Goal: Task Accomplishment & Management: Use online tool/utility

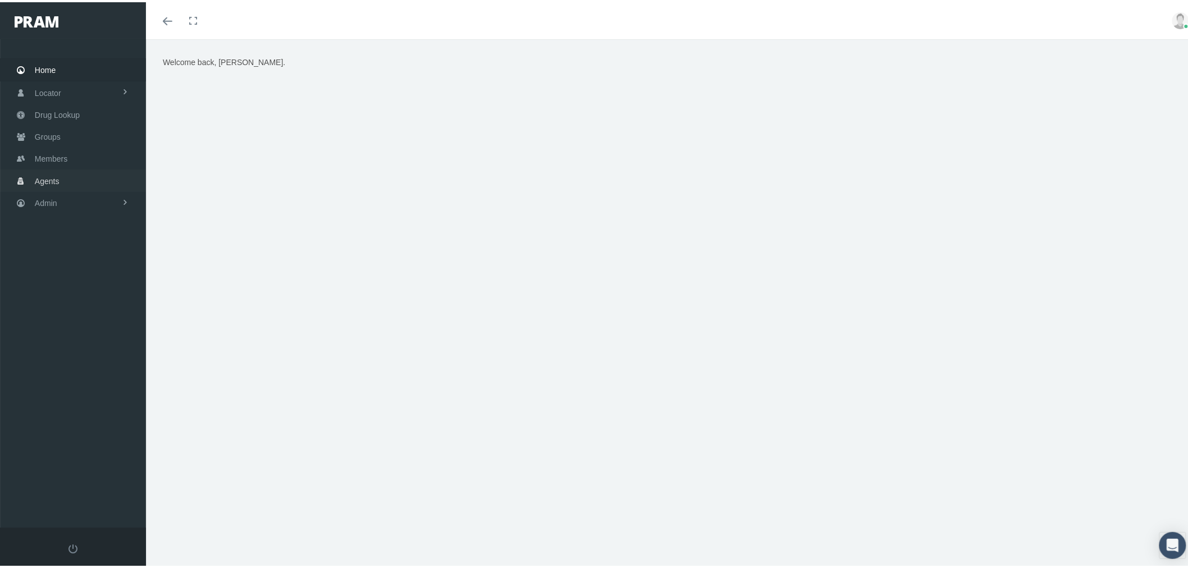
click at [69, 175] on link "Agents" at bounding box center [73, 178] width 146 height 22
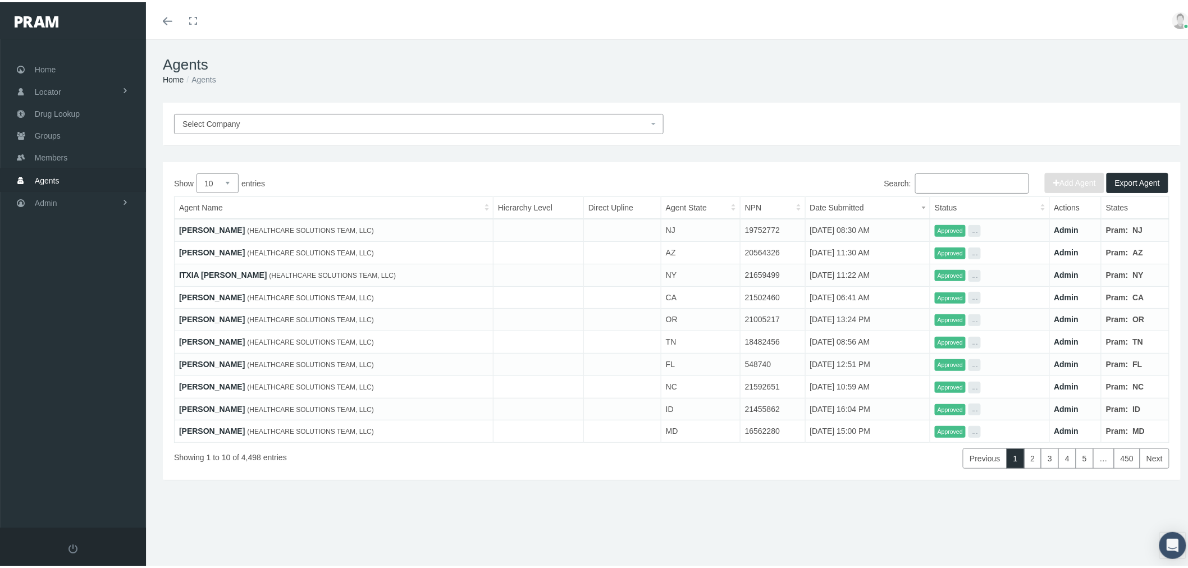
click at [472, 124] on span "Select Company" at bounding box center [416, 122] width 466 height 12
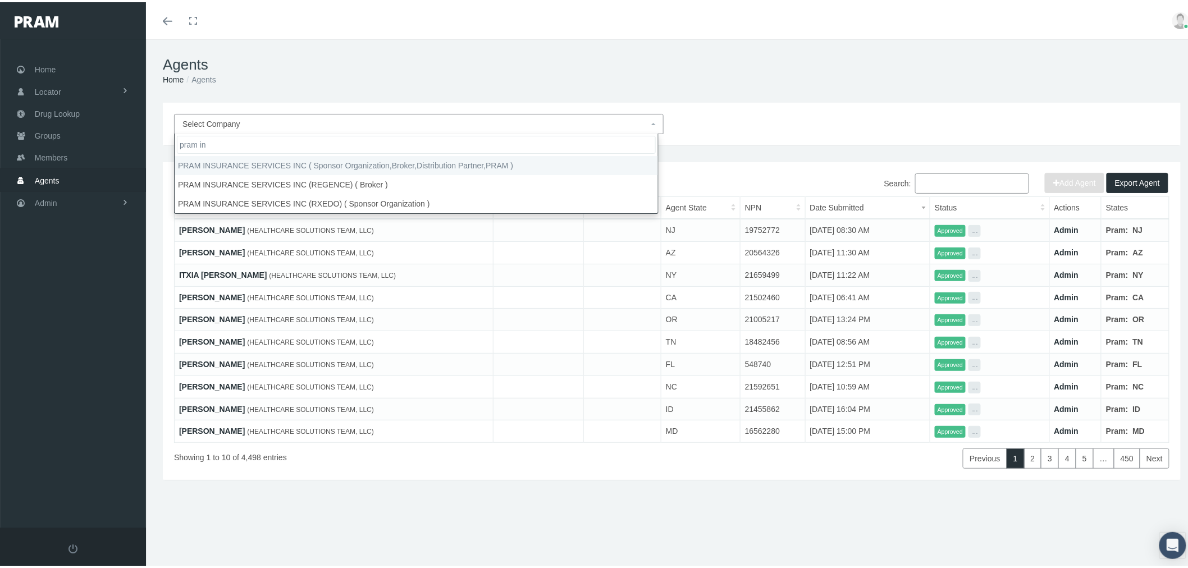
type input "pram in"
select select "53"
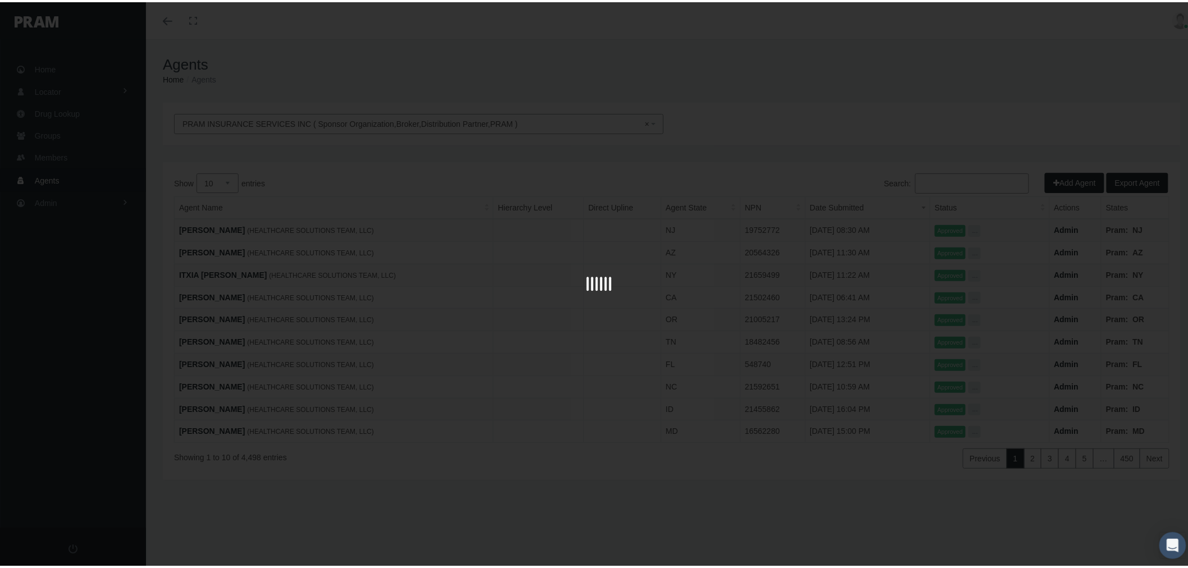
click at [951, 183] on div at bounding box center [599, 284] width 1198 height 568
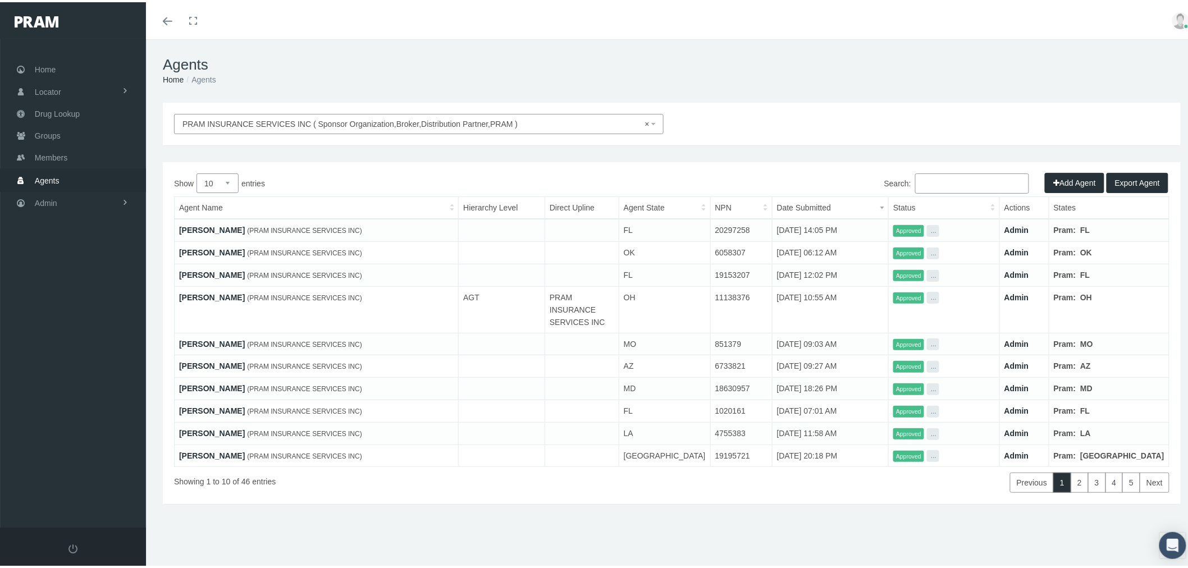
click at [951, 181] on input "Search:" at bounding box center [972, 181] width 114 height 20
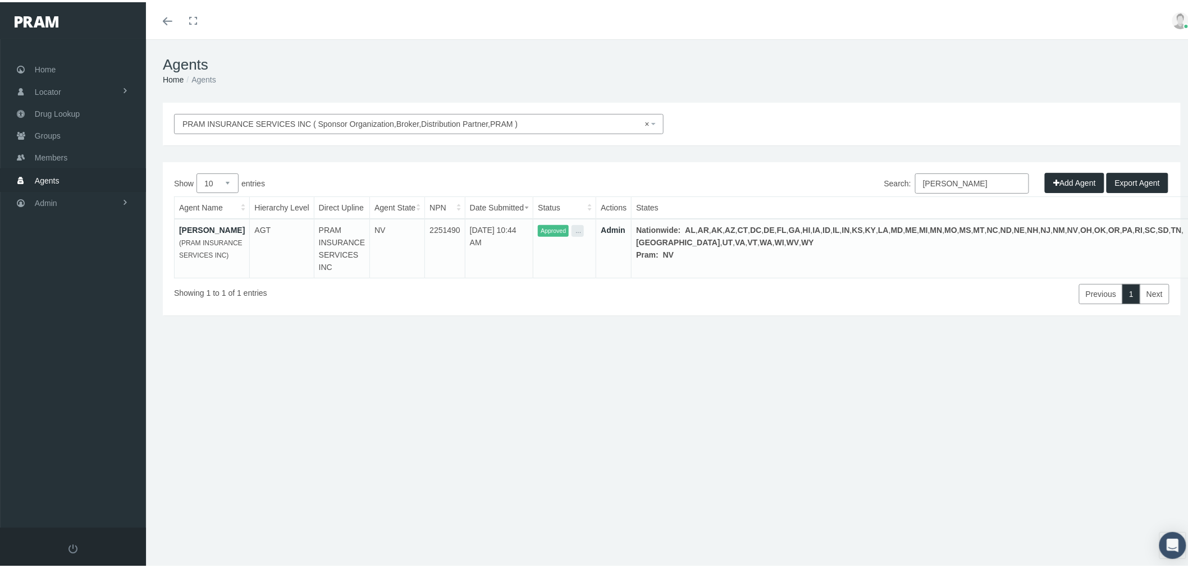
type input "[PERSON_NAME]"
click at [626, 227] on link "Admin" at bounding box center [613, 228] width 25 height 9
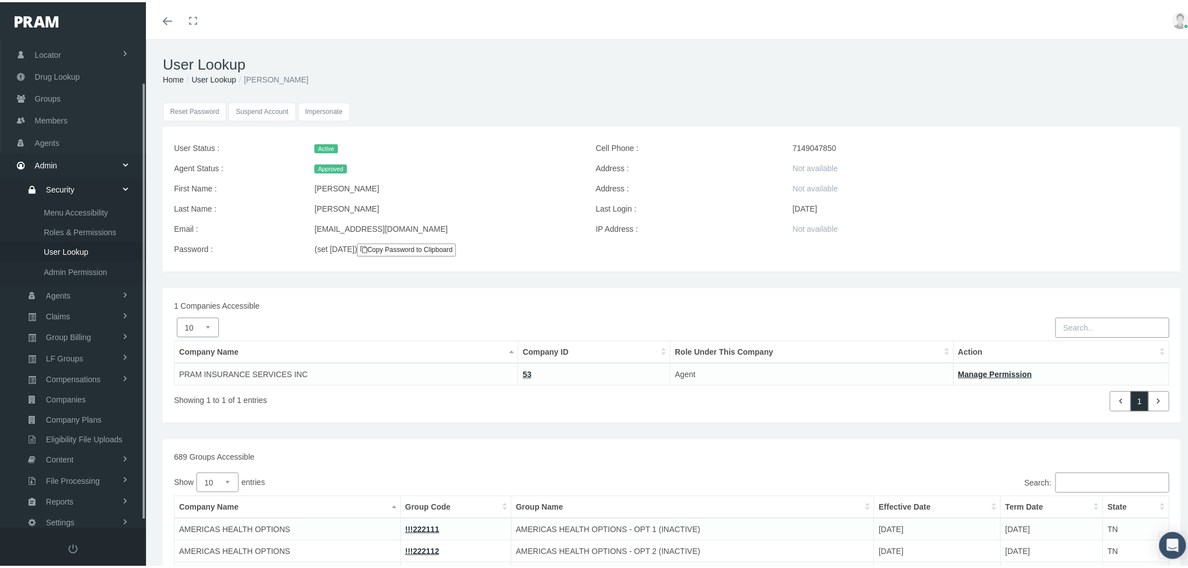
scroll to position [54, 0]
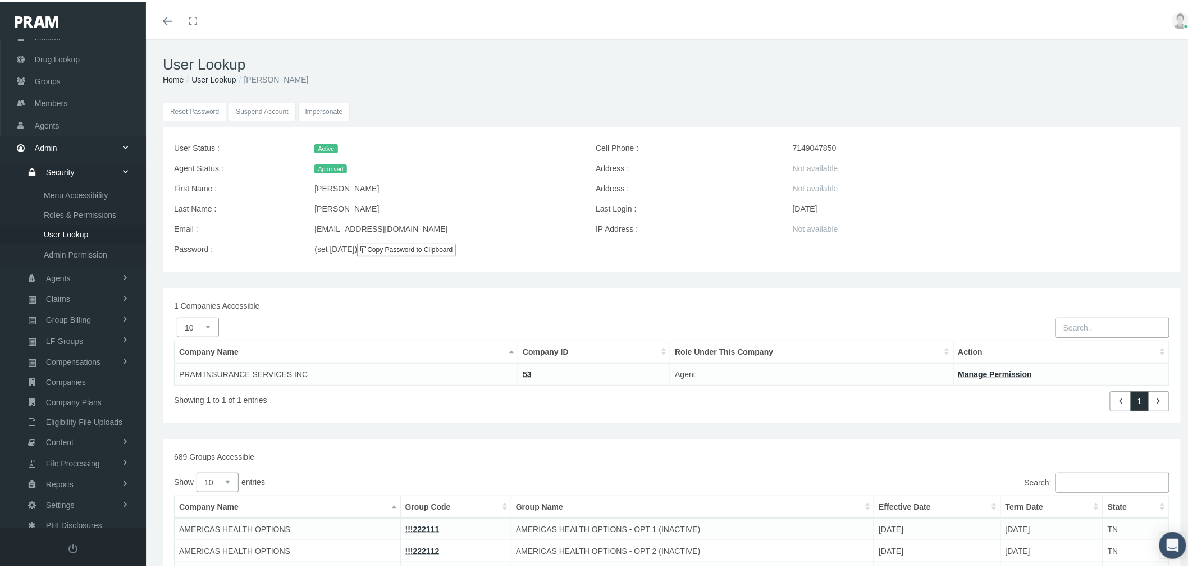
click at [322, 111] on input "Impersonate" at bounding box center [324, 110] width 52 height 19
